Goal: Task Accomplishment & Management: Manage account settings

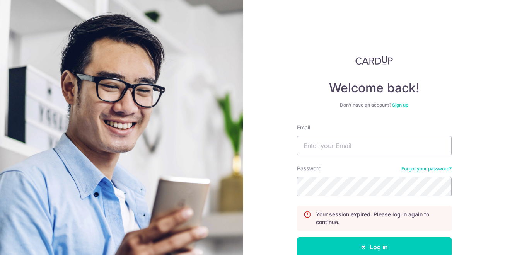
click at [334, 148] on input "Email" at bounding box center [374, 145] width 155 height 19
type input "[EMAIL_ADDRESS][DOMAIN_NAME]"
click at [297, 237] on button "Log in" at bounding box center [374, 246] width 155 height 19
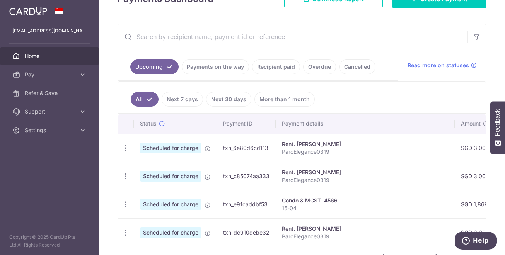
scroll to position [183, 0]
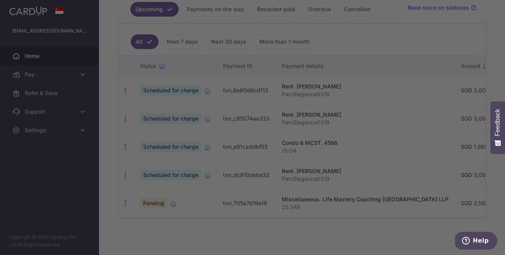
click at [123, 202] on div at bounding box center [255, 129] width 510 height 258
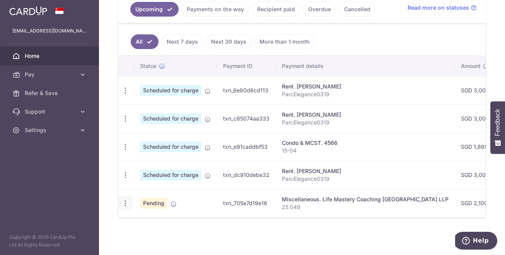
click at [126, 95] on icon "button" at bounding box center [125, 91] width 8 height 8
click at [157, 244] on span "Cancel payment" at bounding box center [167, 243] width 52 height 9
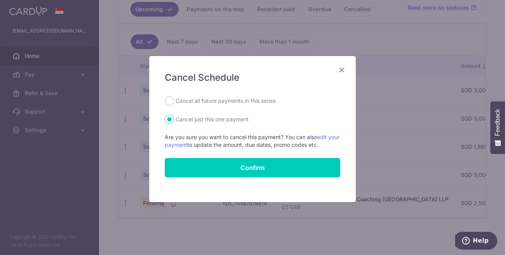
click at [216, 99] on label "Cancel all future payments in this series" at bounding box center [225, 100] width 100 height 9
click at [174, 99] on input "Cancel all future payments in this series" at bounding box center [169, 100] width 9 height 9
radio input "true"
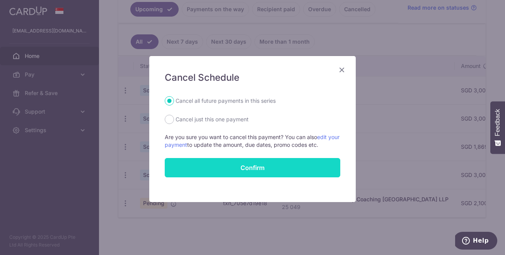
click at [226, 166] on button "Confirm" at bounding box center [252, 167] width 175 height 19
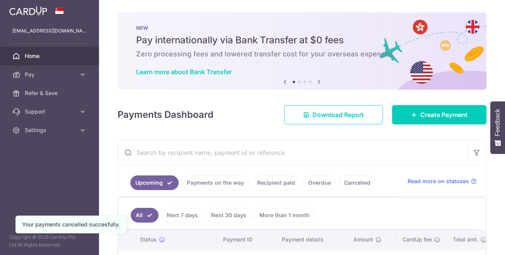
scroll to position [70, 0]
